Goal: Task Accomplishment & Management: Complete application form

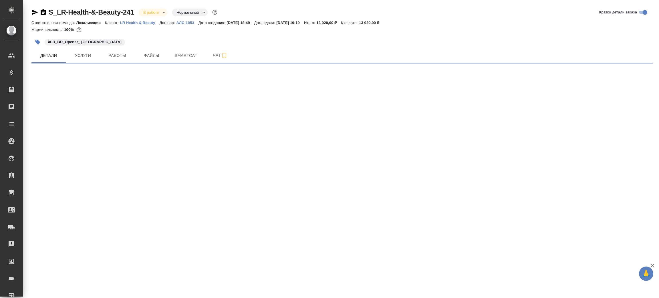
select select "RU"
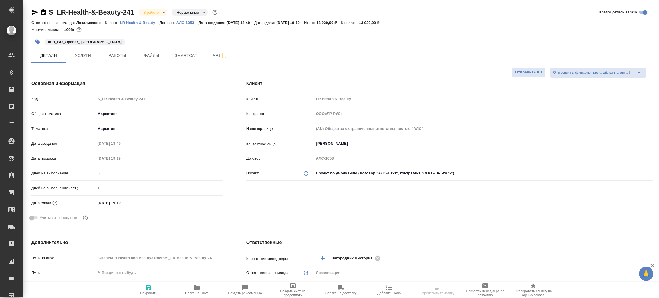
type textarea "x"
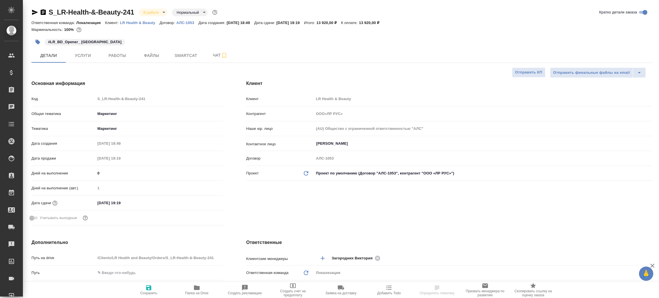
type textarea "x"
type input "[PERSON_NAME]"
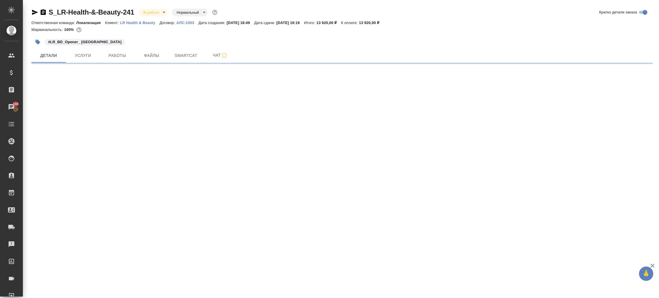
select select "RU"
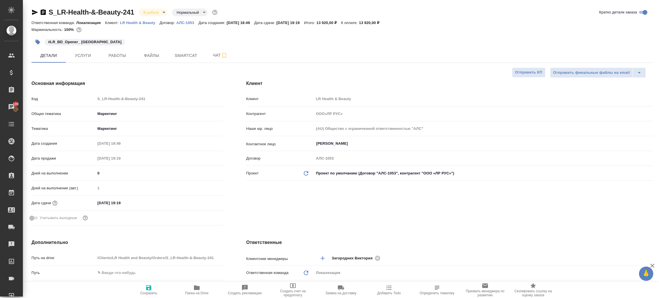
type textarea "x"
type input "ООО«ЛР РУС»"
type textarea "x"
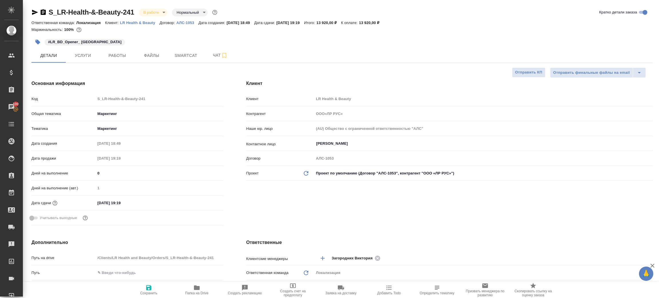
type textarea "x"
type input "ООО«ЛР РУС»"
type textarea "x"
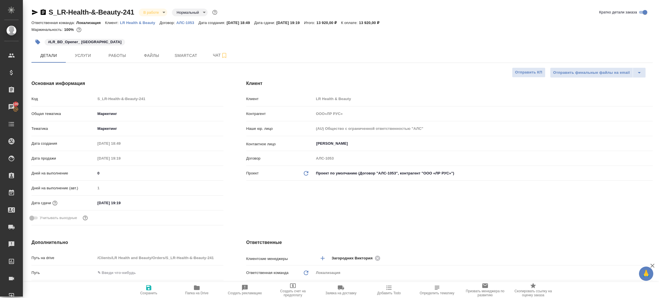
type textarea "x"
